Goal: Information Seeking & Learning: Learn about a topic

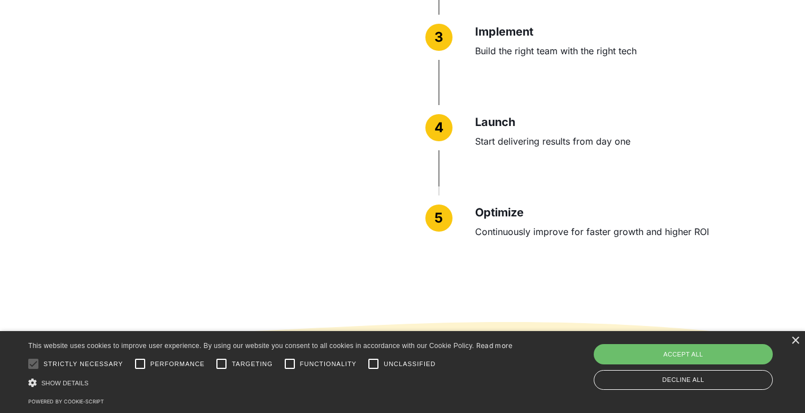
scroll to position [2770, 0]
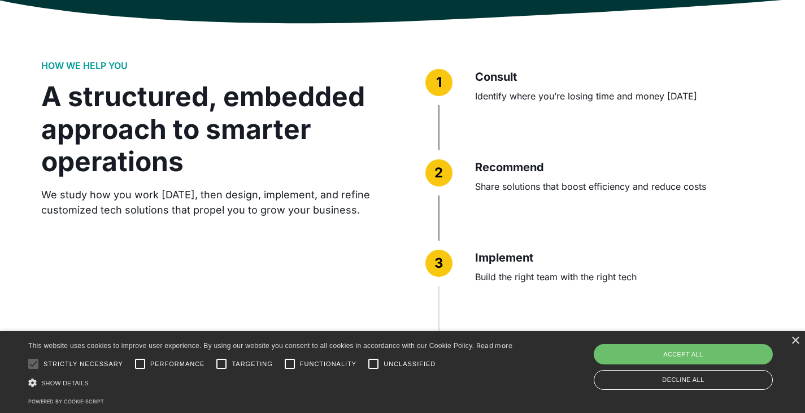
click at [649, 51] on div "HOW WE HELP YOU A structured, embedded approach to smarter operations We study …" at bounding box center [402, 286] width 723 height 579
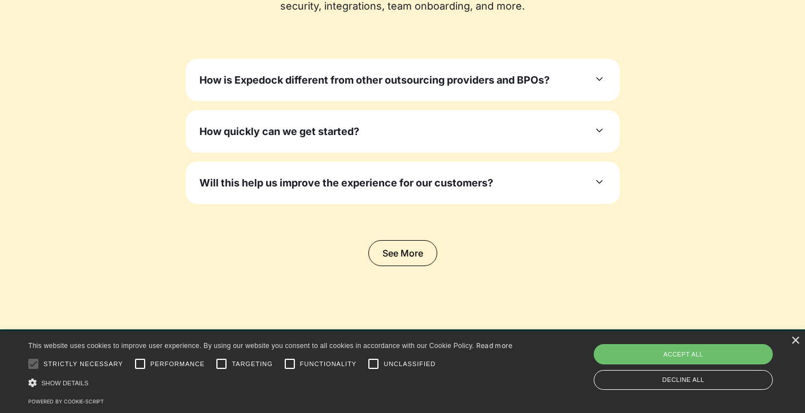
scroll to position [3448, 0]
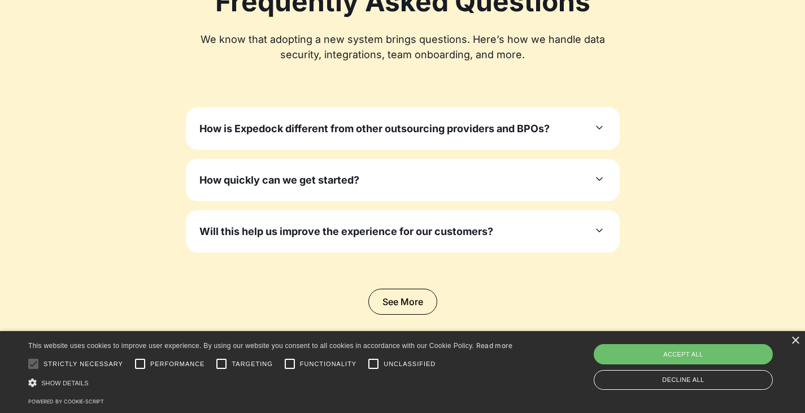
click at [387, 135] on h3 "How is Expedock different from other outsourcing providers and BPOs?" at bounding box center [375, 128] width 350 height 15
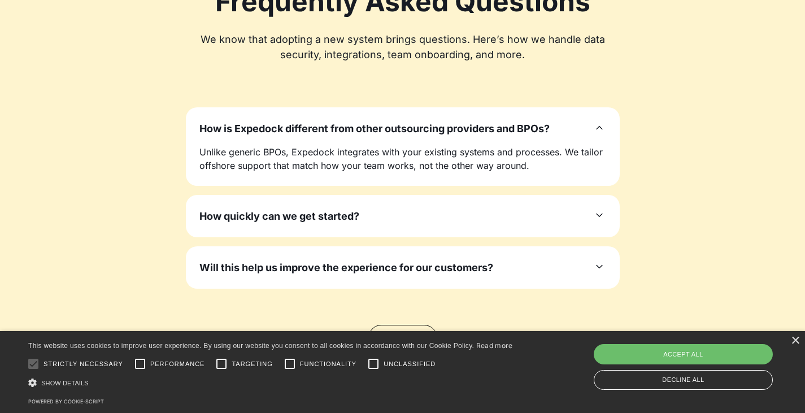
click at [481, 218] on div "How quickly can we get started?" at bounding box center [403, 216] width 407 height 15
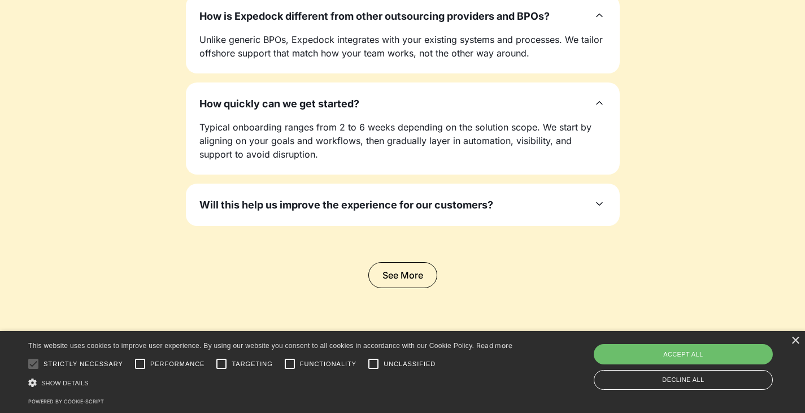
scroll to position [3561, 0]
click at [481, 218] on div "Will this help us improve the experience for our customers? Yes. Highly qualifi…" at bounding box center [403, 204] width 434 height 42
click at [465, 209] on h3 "Will this help us improve the experience for our customers?" at bounding box center [347, 204] width 294 height 15
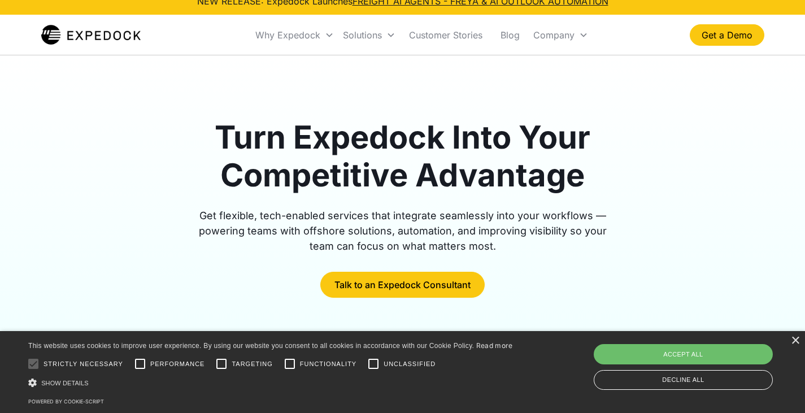
scroll to position [0, 0]
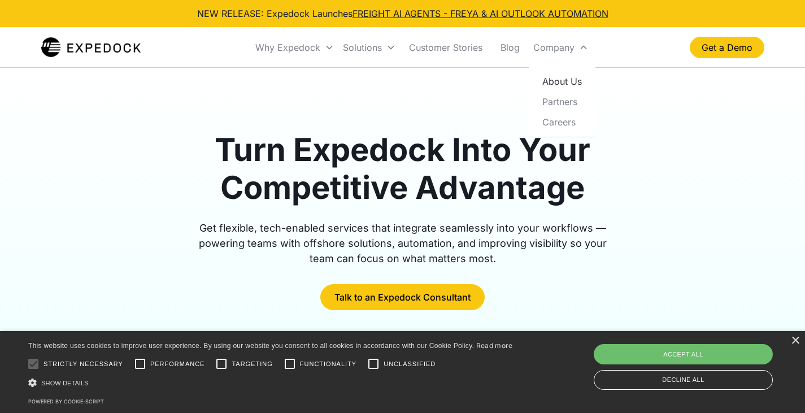
click at [561, 79] on link "About Us" at bounding box center [563, 81] width 58 height 20
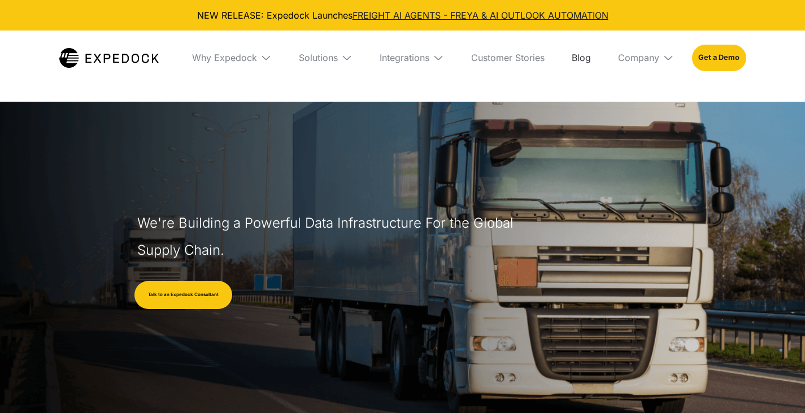
select select
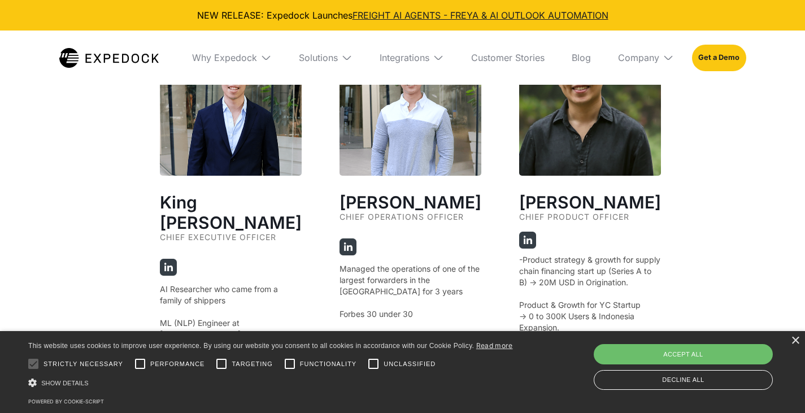
scroll to position [2091, 0]
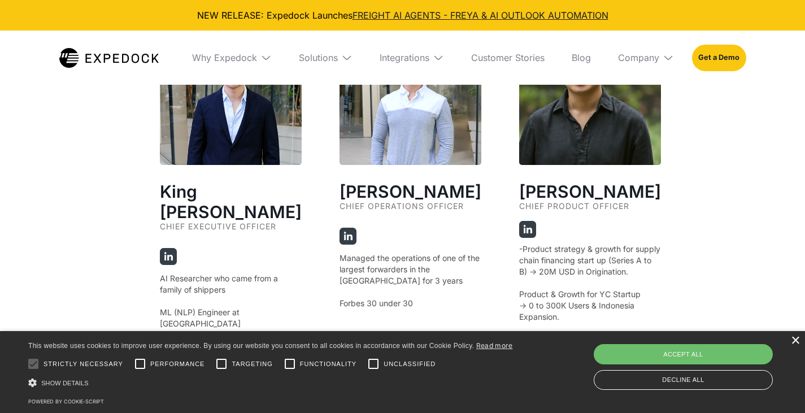
click at [797, 344] on div "×" at bounding box center [795, 341] width 8 height 8
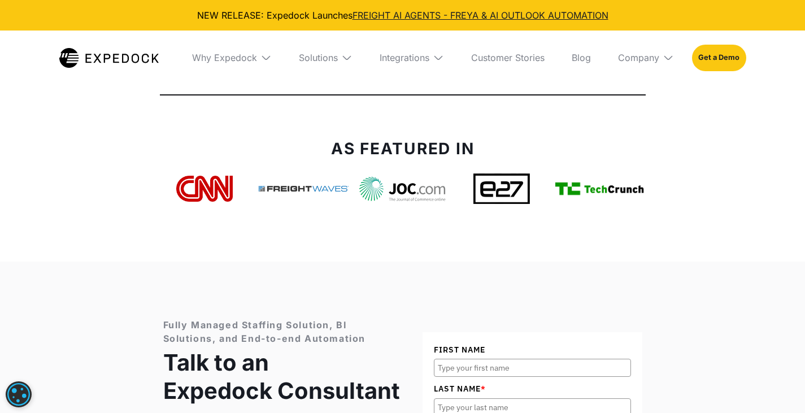
scroll to position [4183, 0]
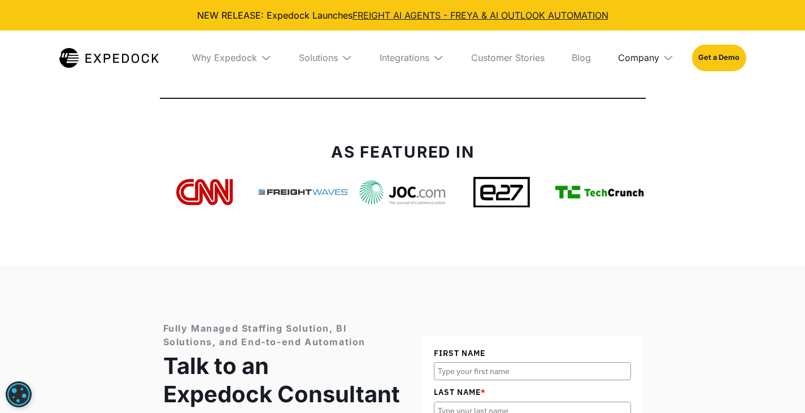
click at [653, 63] on div "Company" at bounding box center [638, 57] width 41 height 11
click at [644, 157] on link "Careers" at bounding box center [646, 158] width 74 height 29
